Goal: Information Seeking & Learning: Learn about a topic

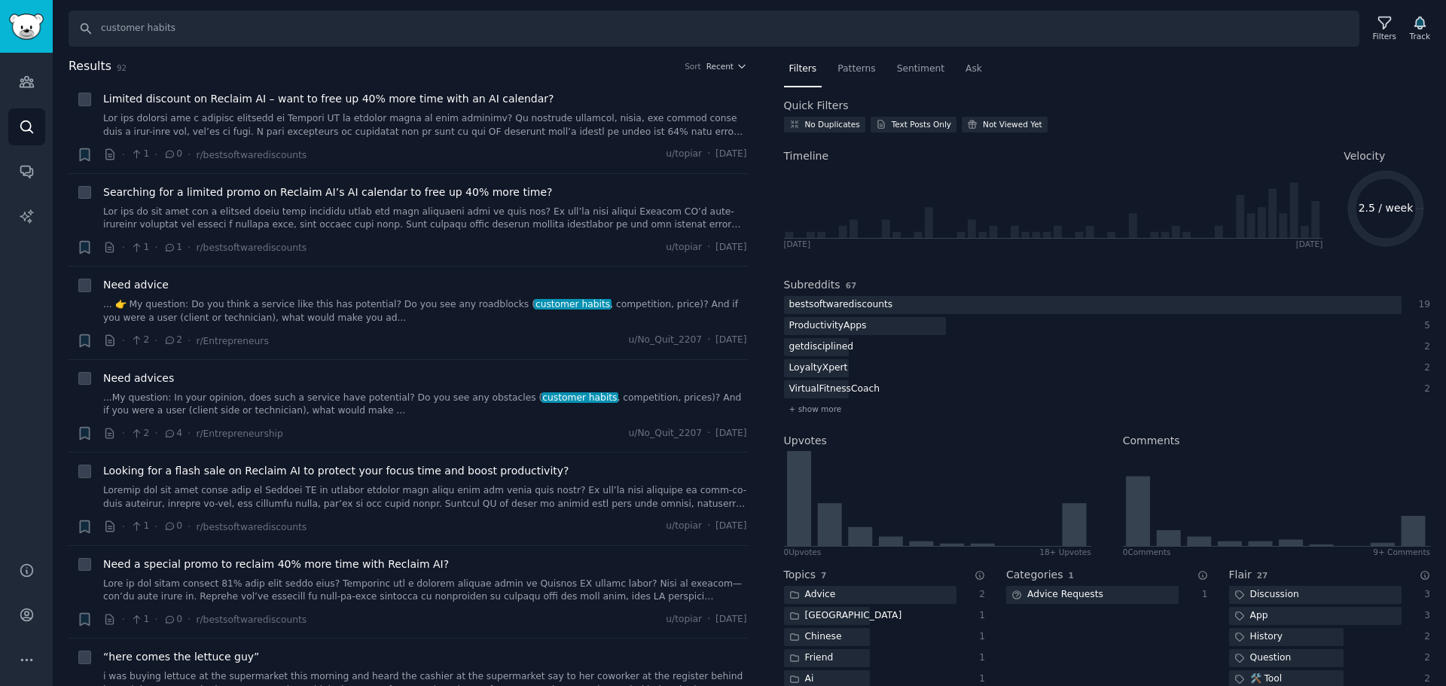
click at [441, 33] on input "customer habits" at bounding box center [714, 29] width 1291 height 36
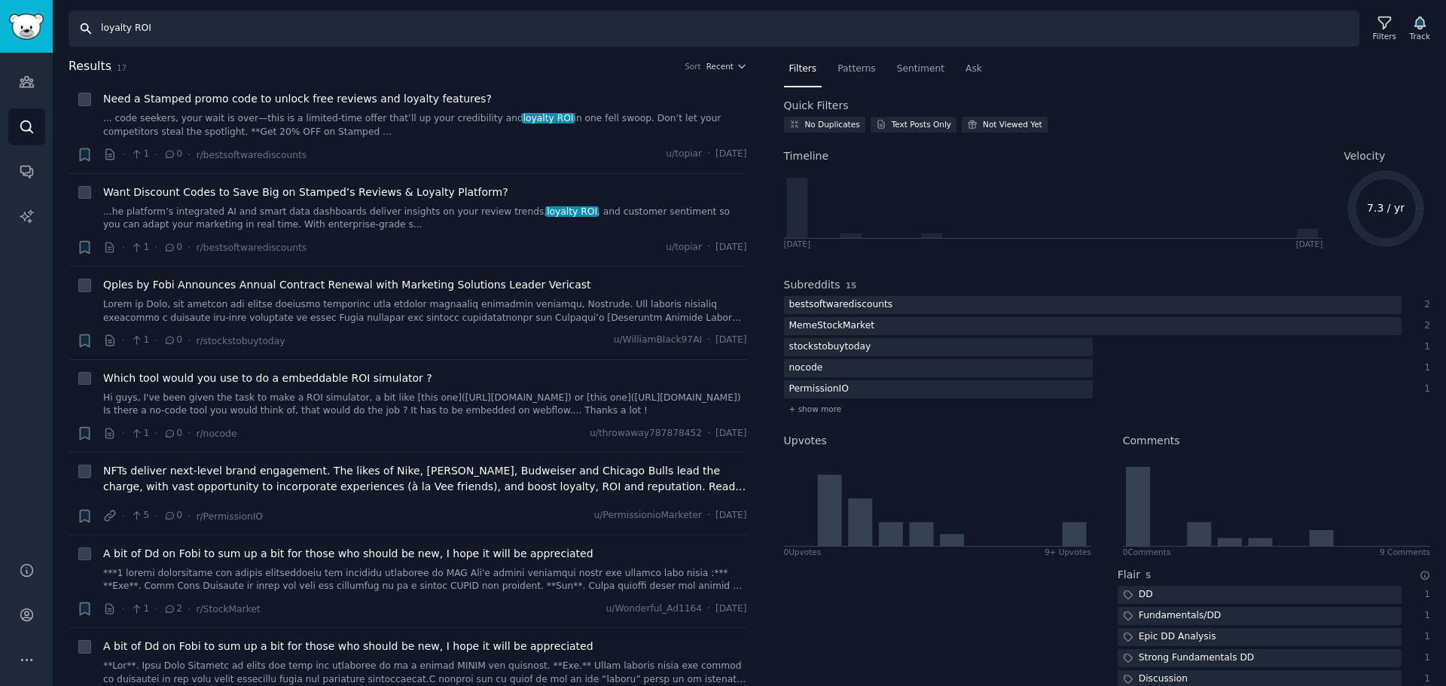
click at [391, 35] on input "loyalty ROI" at bounding box center [714, 29] width 1291 height 36
paste input "rewards"
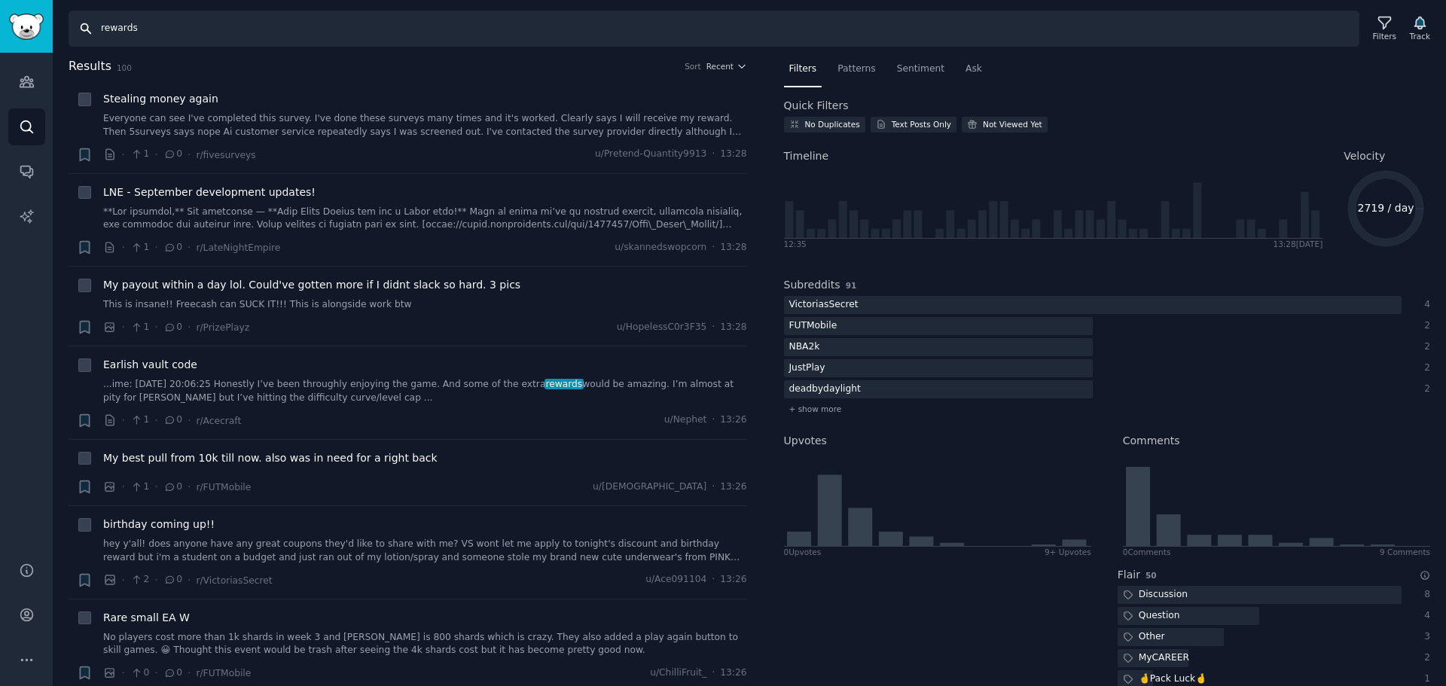
click at [238, 35] on input "rewards" at bounding box center [714, 29] width 1291 height 36
drag, startPoint x: 1352, startPoint y: 209, endPoint x: 1413, endPoint y: 211, distance: 61.0
click at [1413, 211] on icon "2719 / day" at bounding box center [1385, 208] width 84 height 84
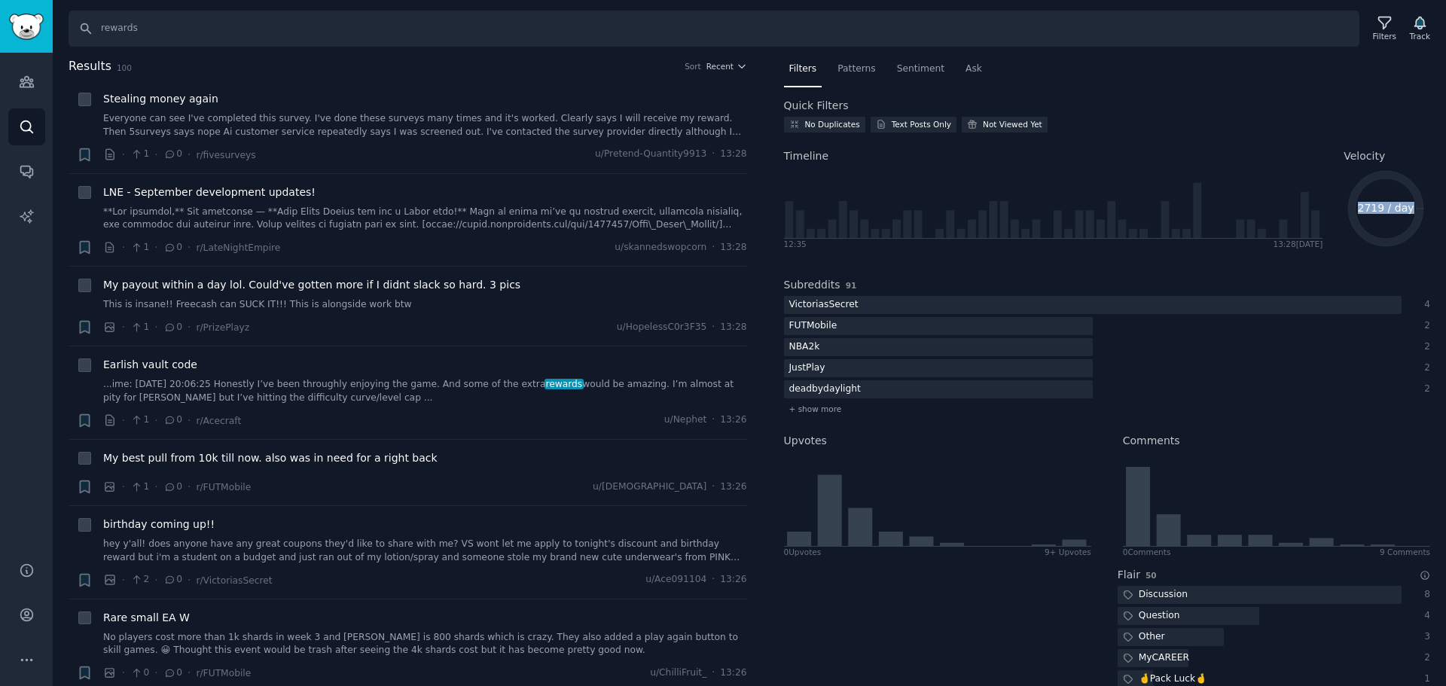
copy text "2719 / day"
drag, startPoint x: 857, startPoint y: 285, endPoint x: 840, endPoint y: 285, distance: 17.3
click at [840, 285] on div "Subreddits 91" at bounding box center [1107, 285] width 647 height 16
copy span "91"
click at [241, 27] on input "rewards" at bounding box center [714, 29] width 1291 height 36
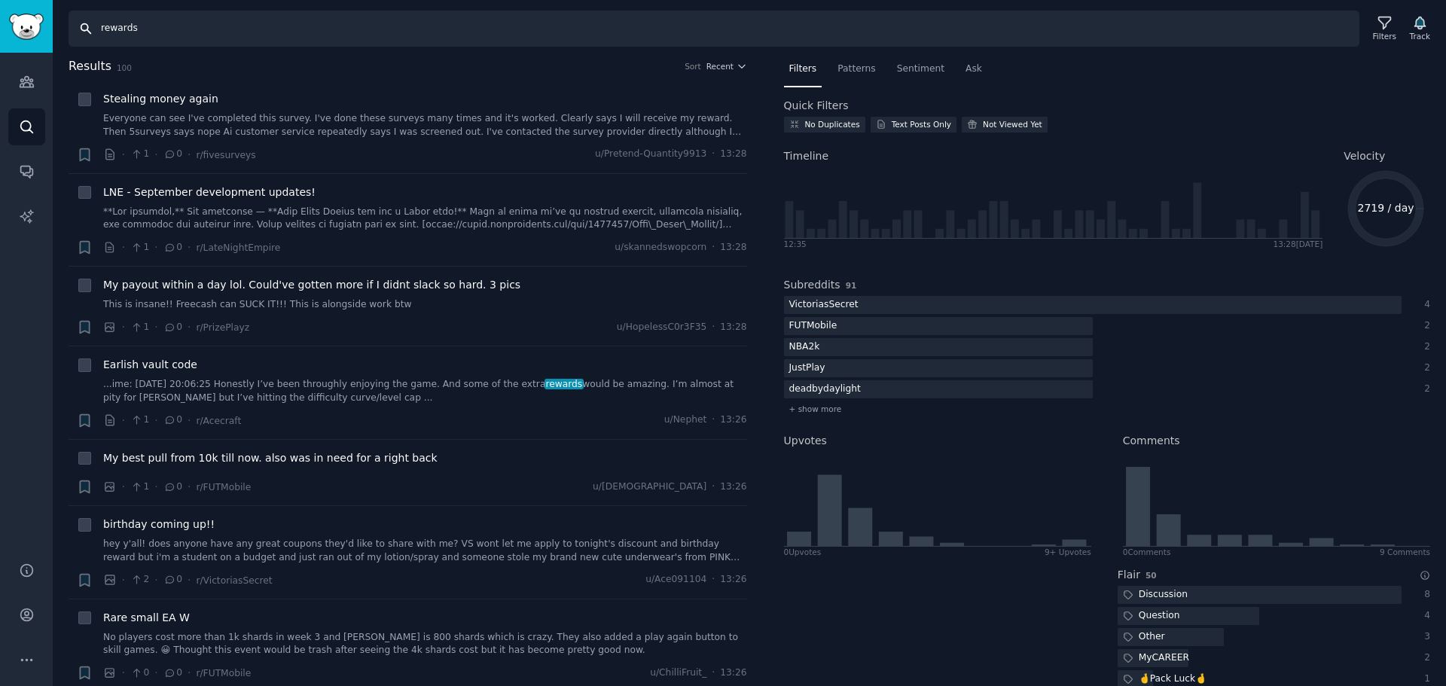
click at [241, 27] on input "rewards" at bounding box center [714, 29] width 1291 height 36
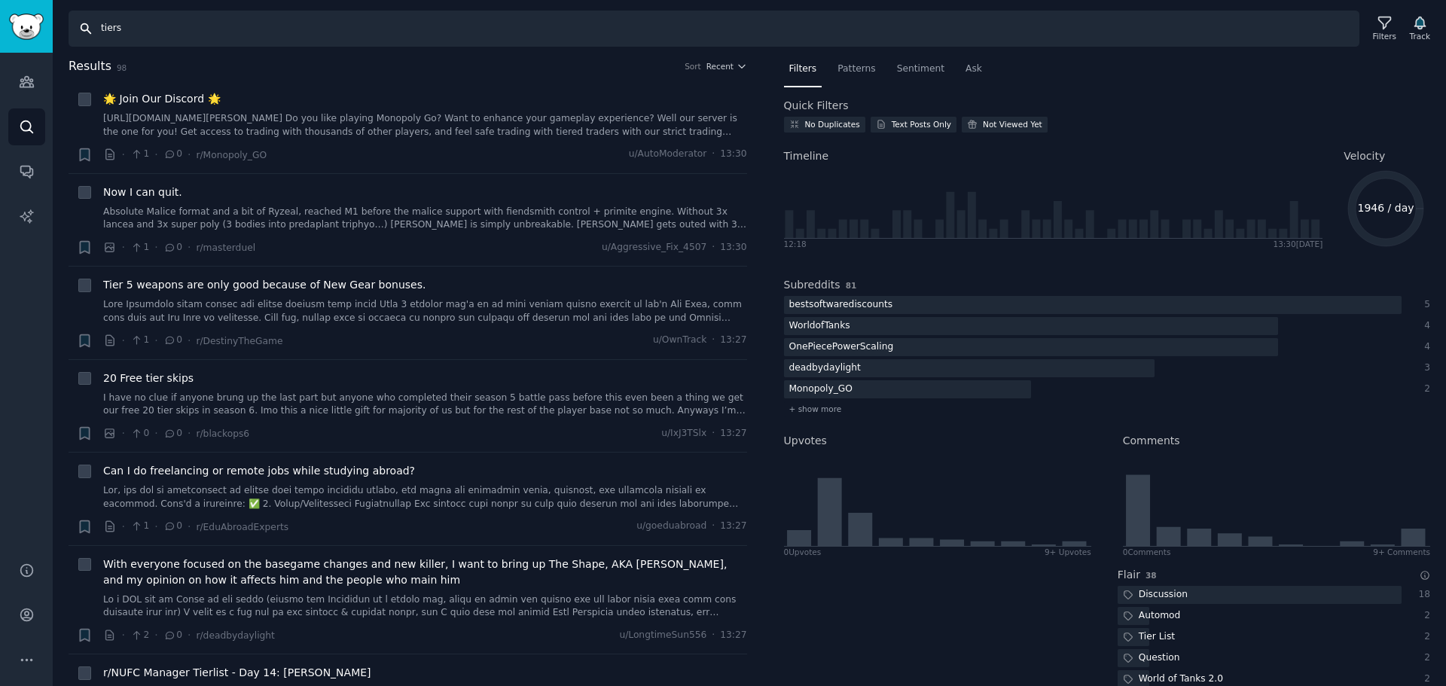
click at [195, 31] on input "tiers" at bounding box center [714, 29] width 1291 height 36
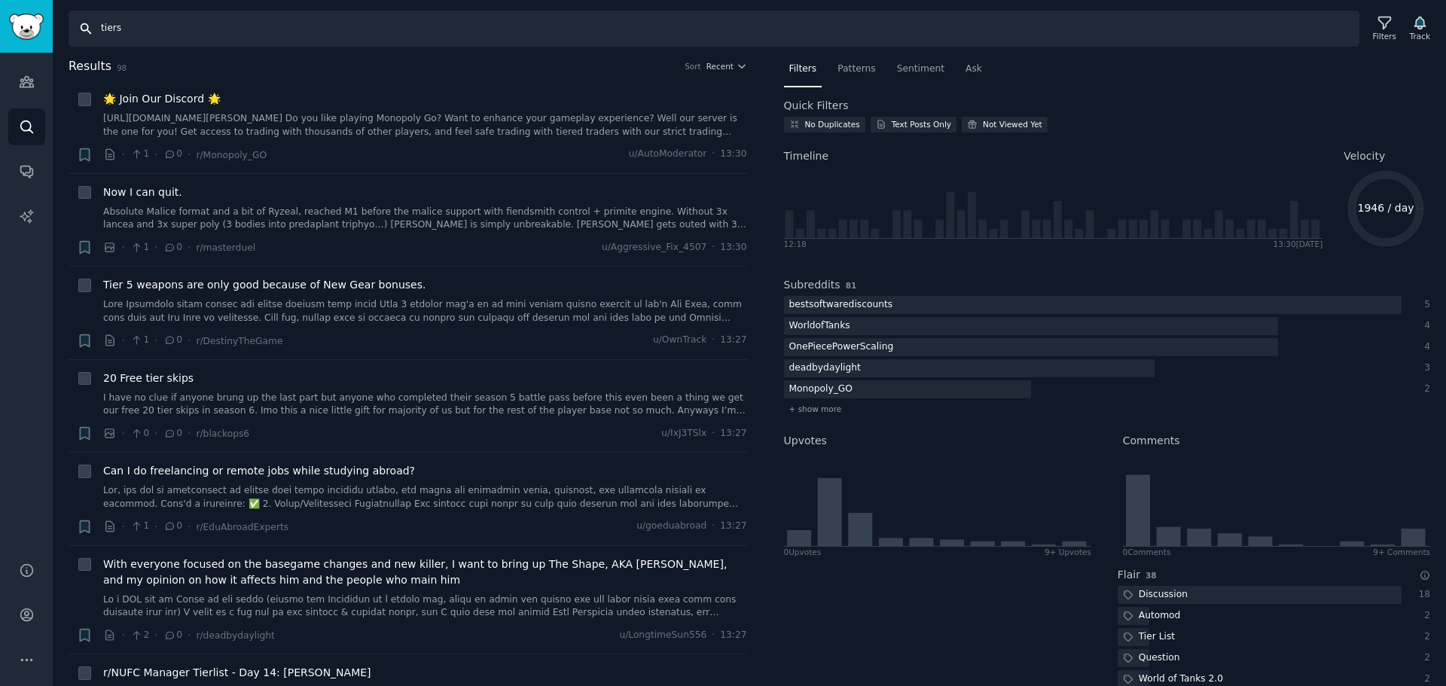
click at [195, 31] on input "tiers" at bounding box center [714, 29] width 1291 height 36
click at [551, 29] on input "tiers" at bounding box center [714, 29] width 1291 height 36
paste input "LTV"
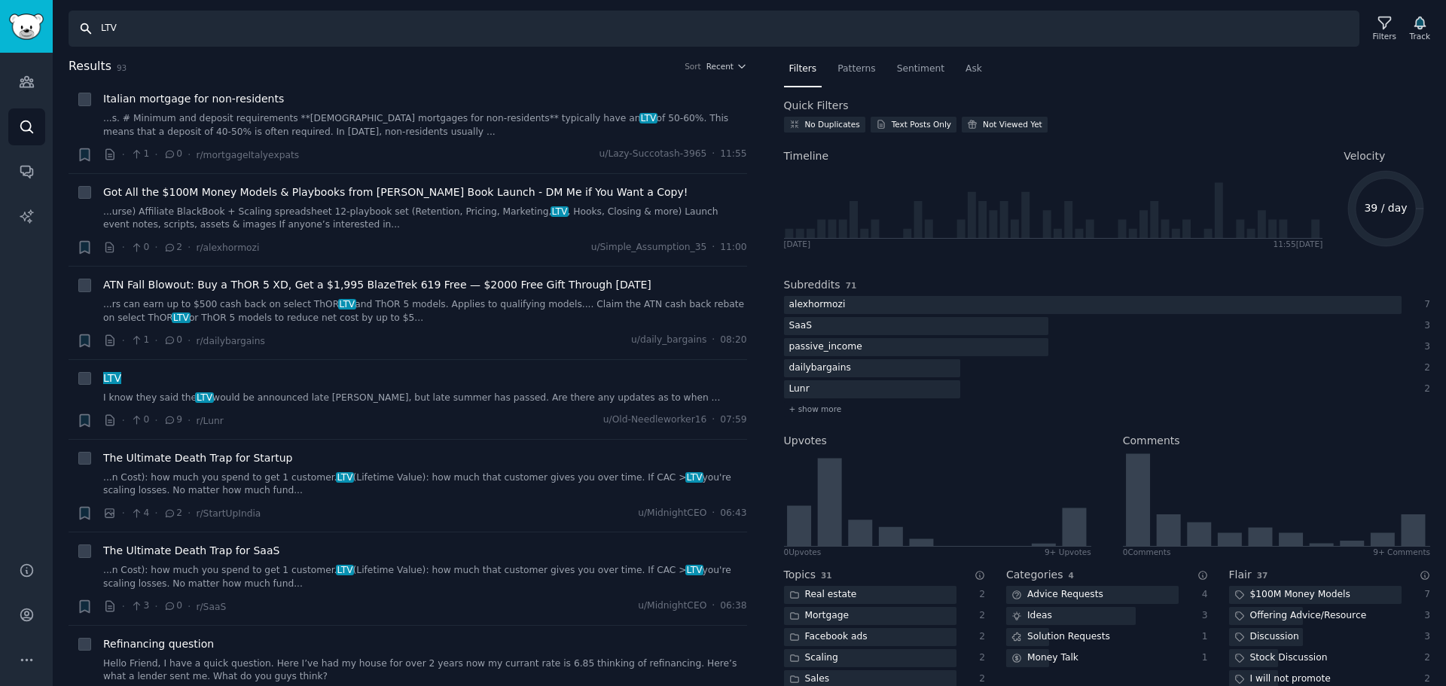
click at [423, 37] on input "LTV" at bounding box center [714, 29] width 1291 height 36
paste input "retention strategy"
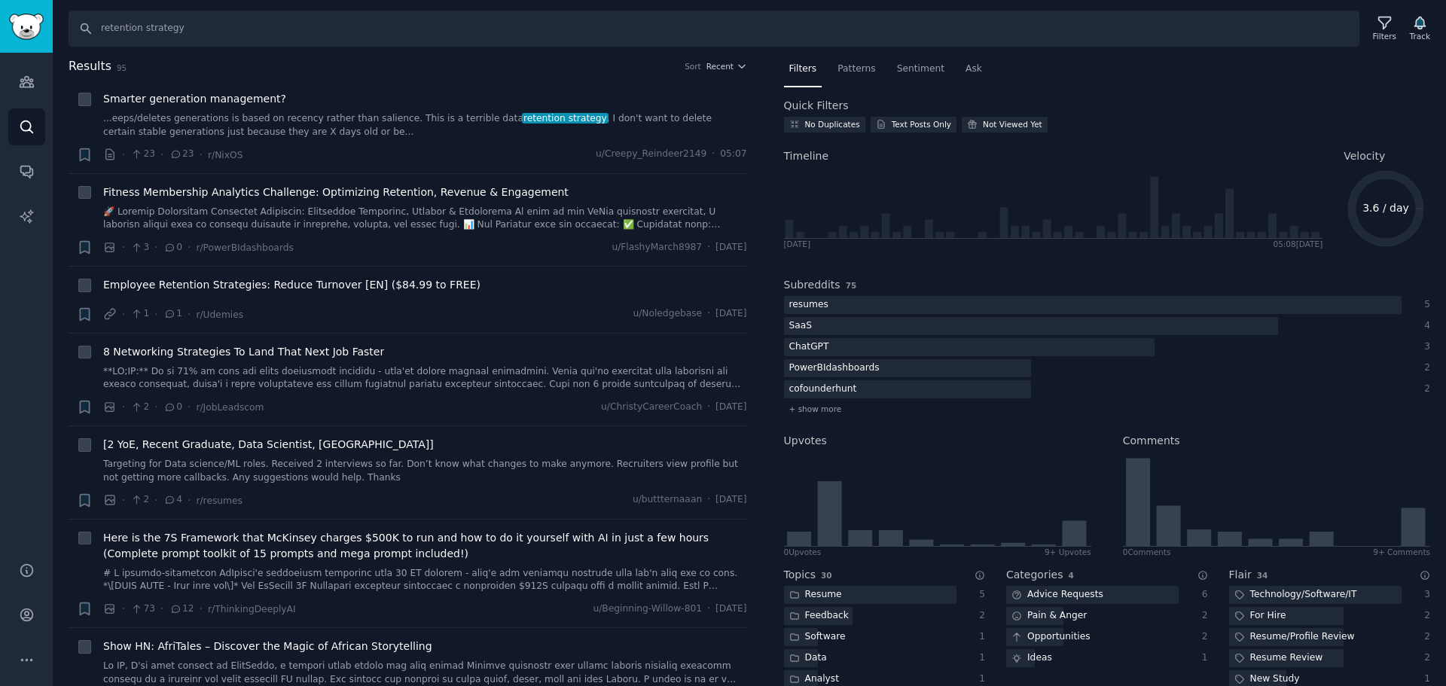
click at [385, 48] on div "Search retention strategy Filters Track Results 95 Sort Recent + Smarter genera…" at bounding box center [749, 343] width 1393 height 686
click at [385, 41] on input "retention strategy" at bounding box center [714, 29] width 1291 height 36
paste input "exclusive"
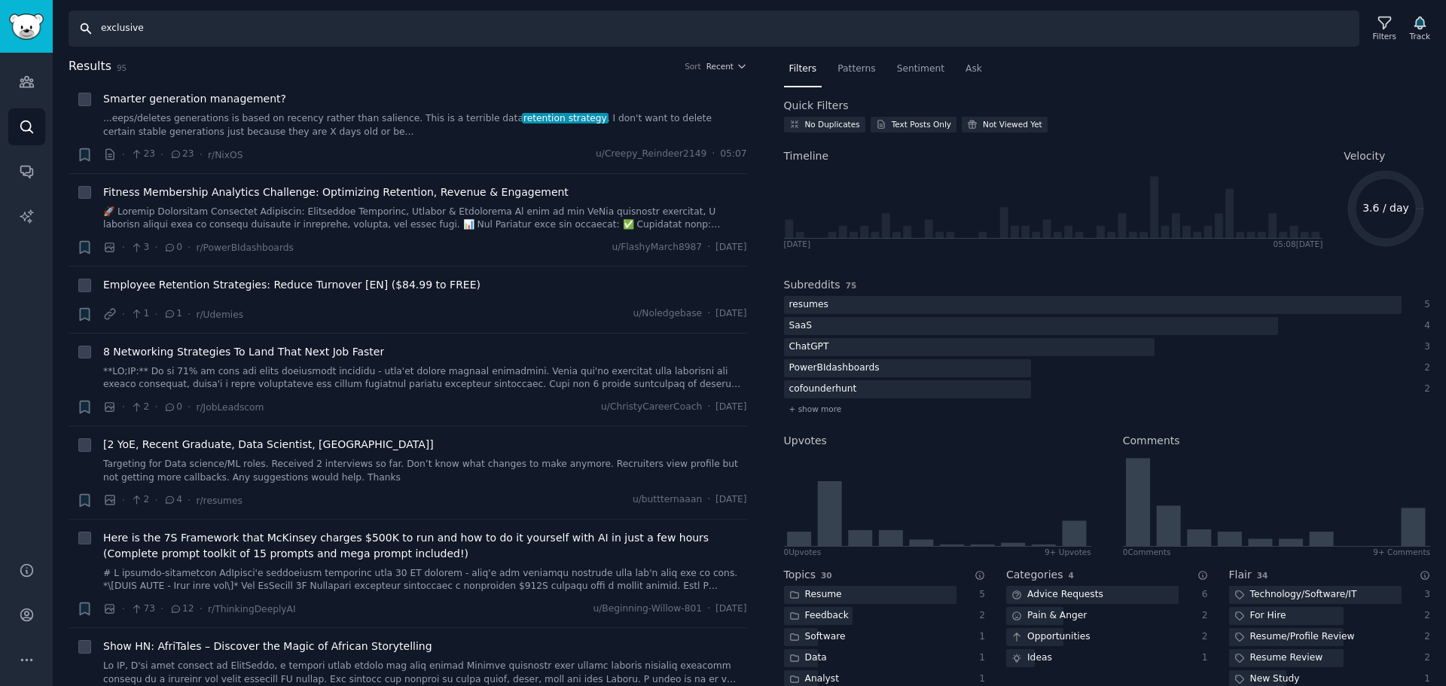
click at [385, 41] on input "exclusive" at bounding box center [714, 29] width 1291 height 36
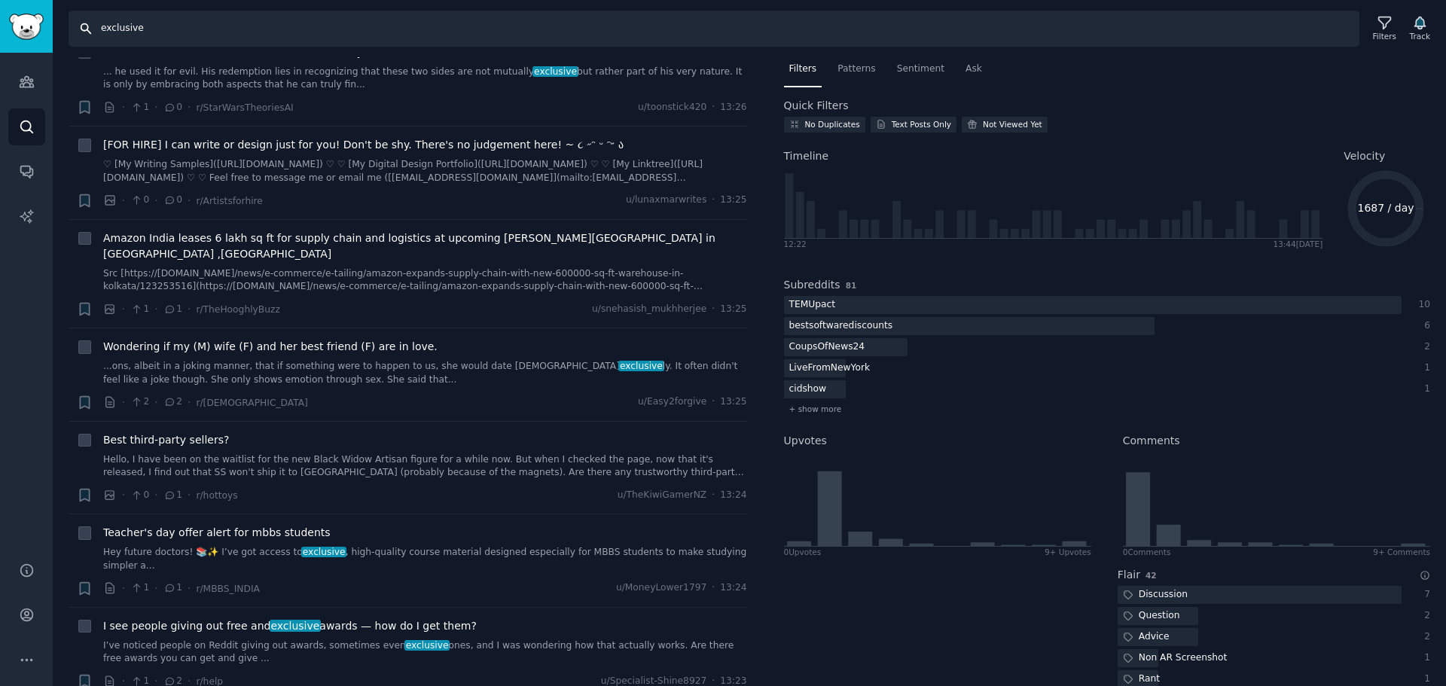
scroll to position [1581, 0]
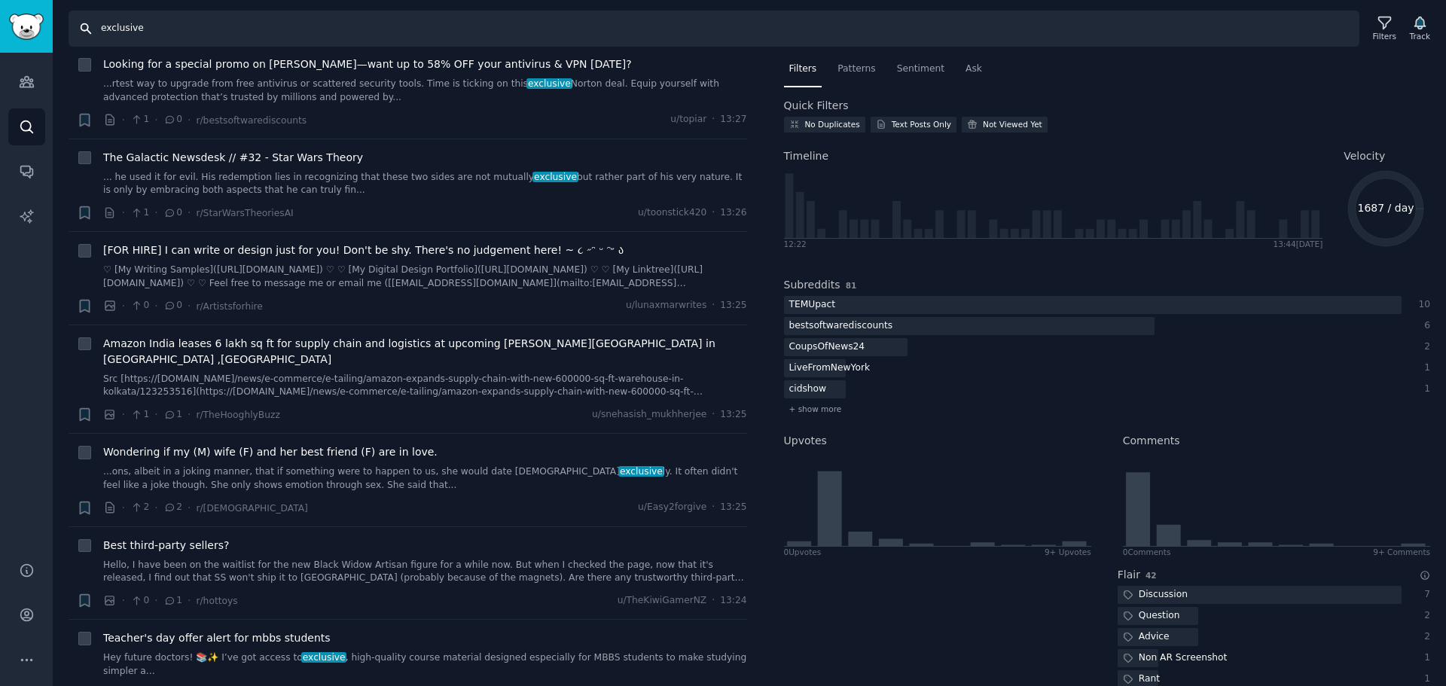
click at [329, 11] on input "exclusive" at bounding box center [714, 29] width 1291 height 36
click at [291, 14] on input "exclusive" at bounding box center [714, 29] width 1291 height 36
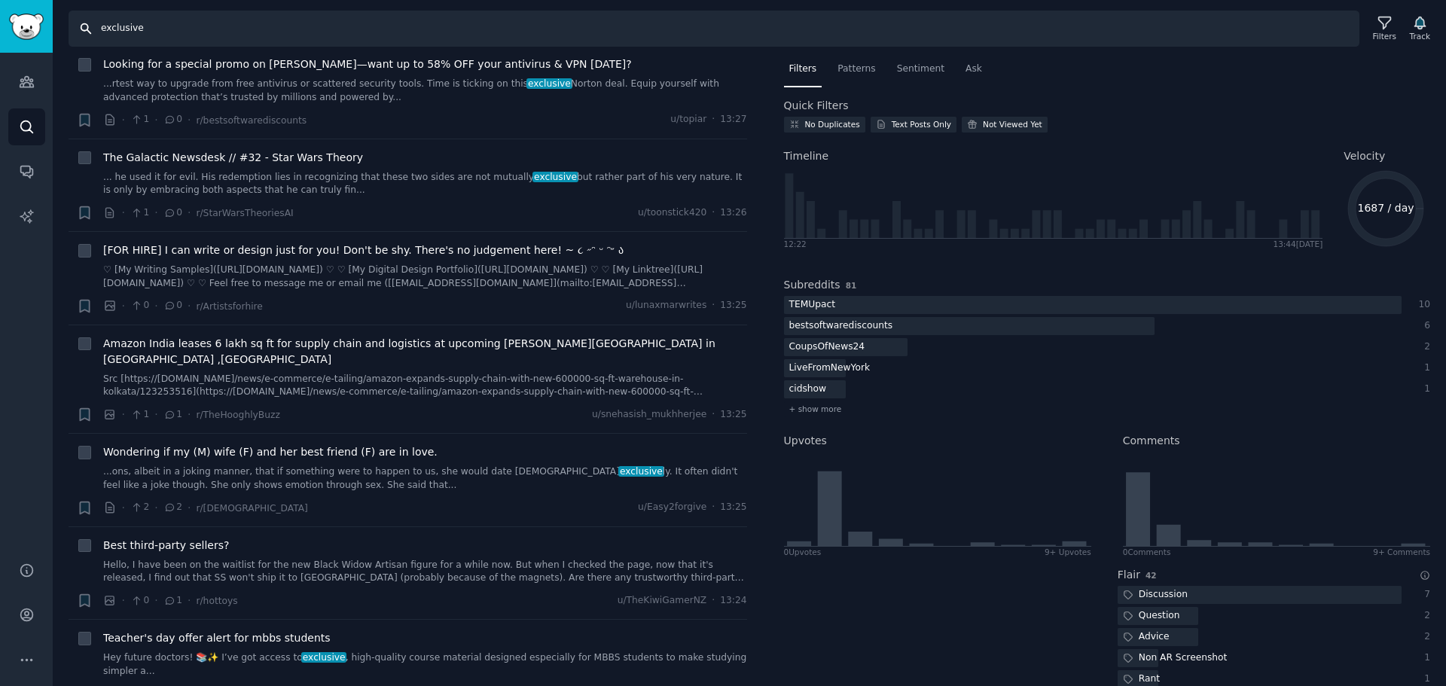
click at [291, 14] on input "exclusive" at bounding box center [714, 29] width 1291 height 36
paste input "Reward reminder"
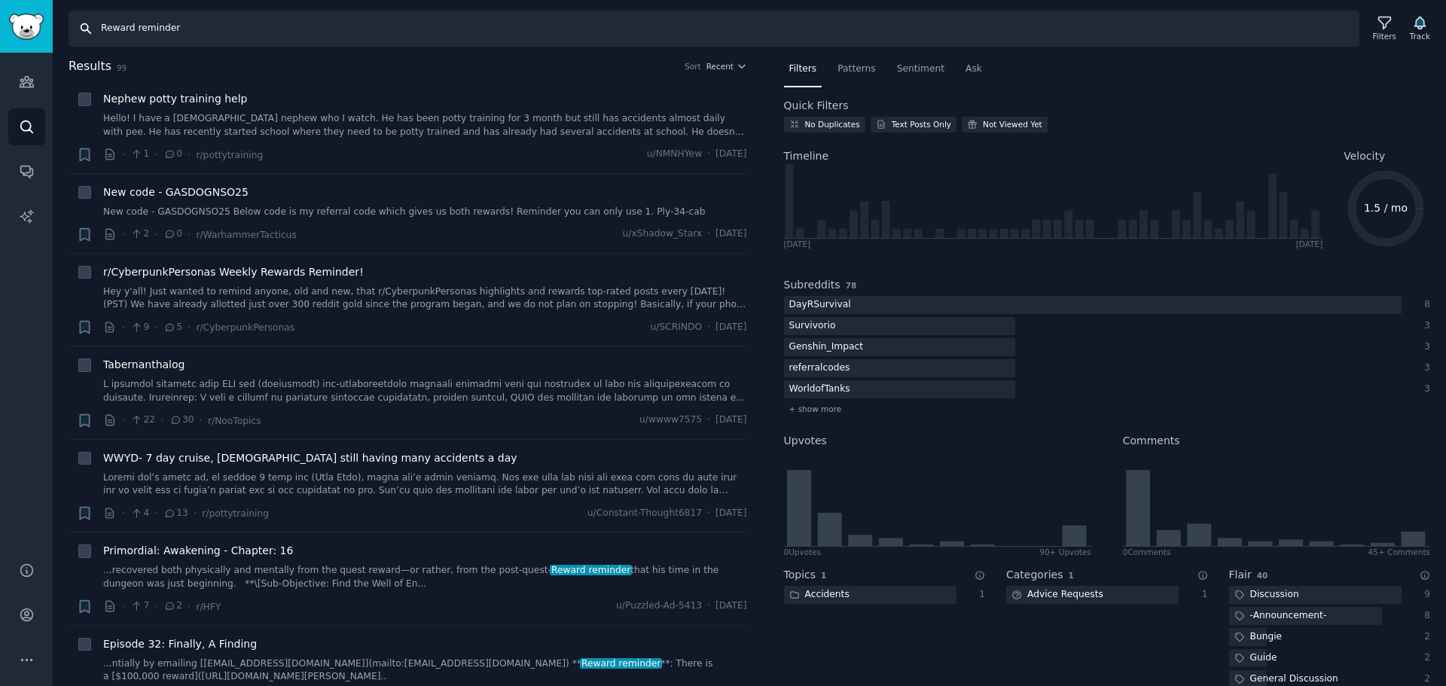
click at [133, 27] on input "Reward reminder" at bounding box center [714, 29] width 1291 height 36
type input "Reward"
click at [0, 416] on div "Audiences Search Conversations AI Reports" at bounding box center [26, 298] width 53 height 491
click at [210, 12] on input "Reward" at bounding box center [714, 29] width 1291 height 36
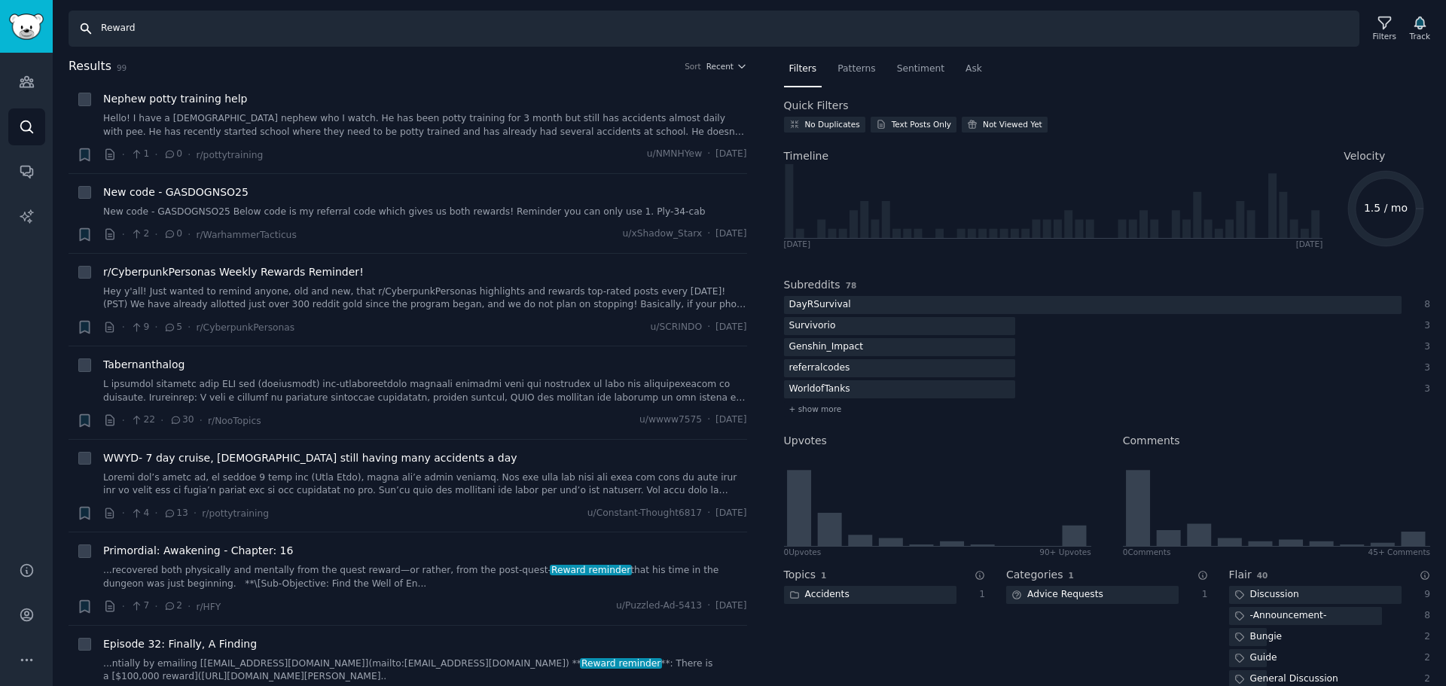
click at [210, 12] on input "Reward" at bounding box center [714, 29] width 1291 height 36
click at [209, 29] on input "Reward" at bounding box center [714, 29] width 1291 height 36
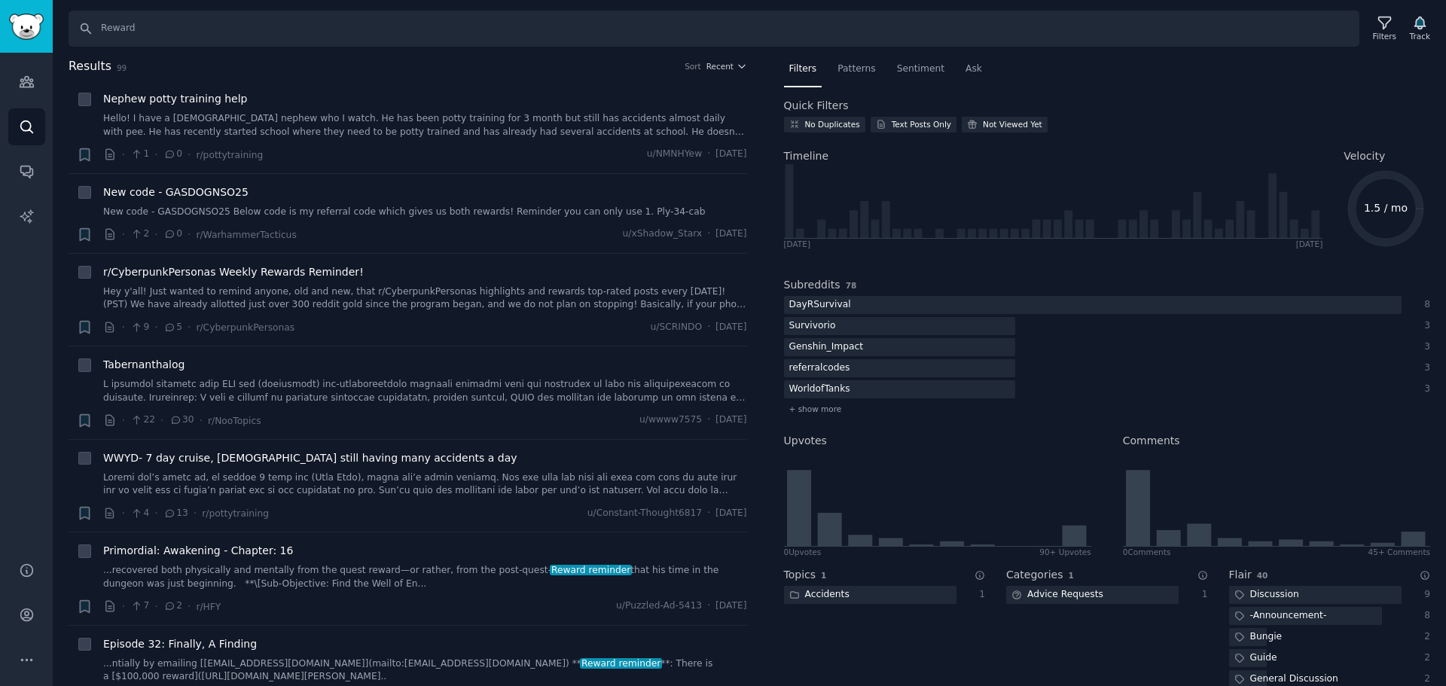
click at [0, 474] on div "Audiences Search Conversations AI Reports" at bounding box center [26, 298] width 53 height 491
click at [175, 23] on input "Reward" at bounding box center [714, 29] width 1291 height 36
click at [279, 34] on input "Reward" at bounding box center [714, 29] width 1291 height 36
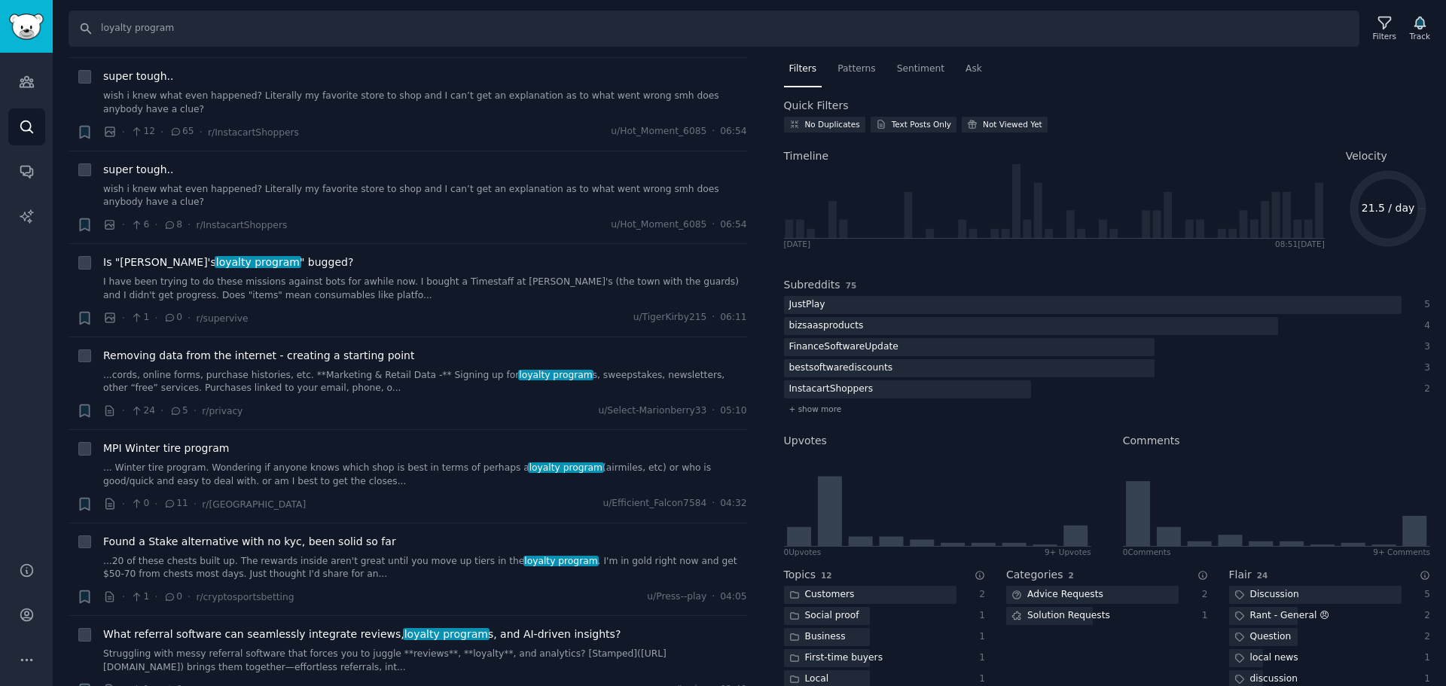
scroll to position [377, 0]
